Goal: Information Seeking & Learning: Find specific fact

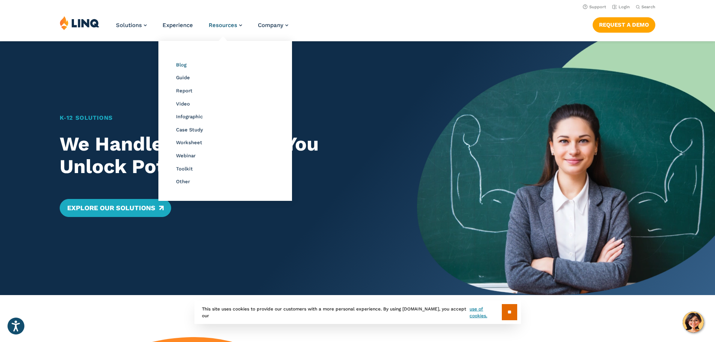
click at [180, 65] on span "Blog" at bounding box center [181, 65] width 11 height 6
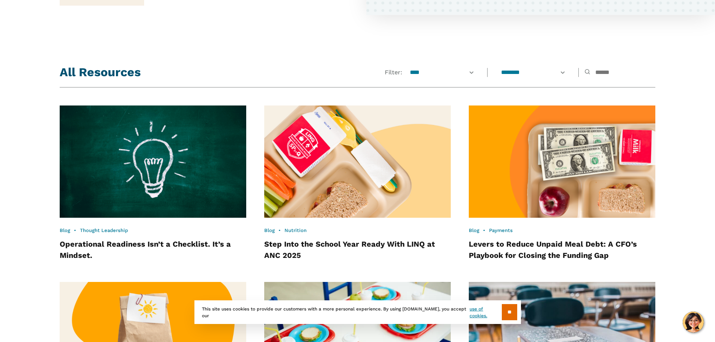
scroll to position [625, 0]
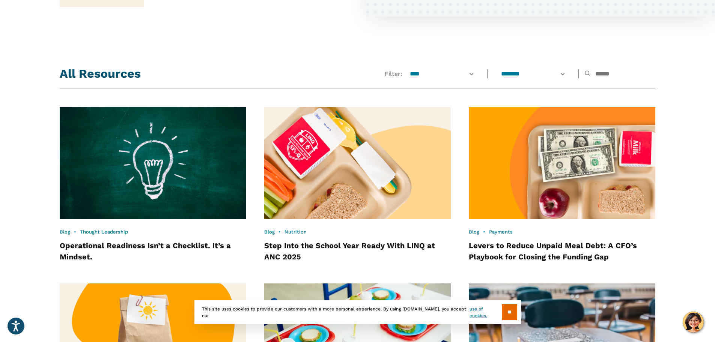
click at [584, 72] on icon at bounding box center [586, 75] width 5 height 9
click at [598, 74] on input "text" at bounding box center [619, 74] width 71 height 8
type input "**********"
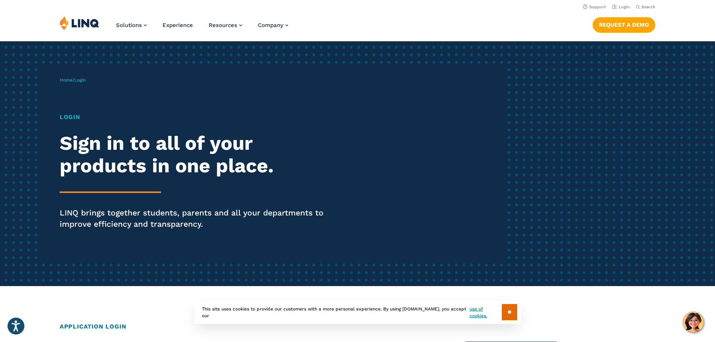
click at [63, 115] on h1 "Login" at bounding box center [197, 117] width 275 height 9
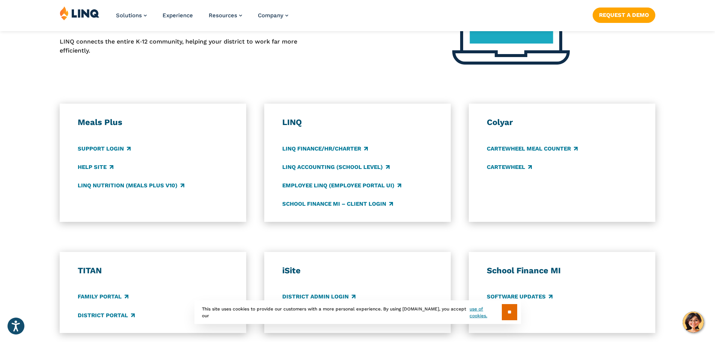
scroll to position [353, 0]
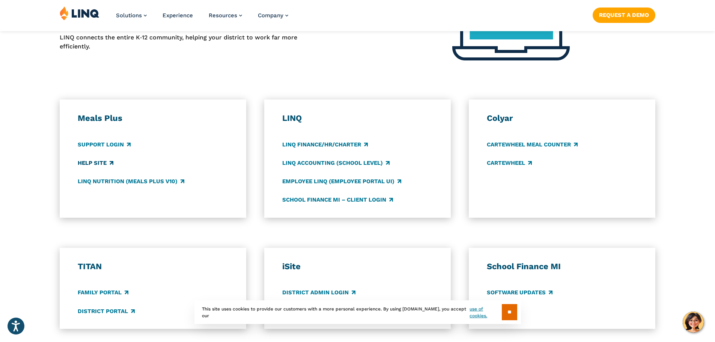
click at [93, 163] on link "Help Site" at bounding box center [96, 163] width 36 height 8
